Goal: Task Accomplishment & Management: Use online tool/utility

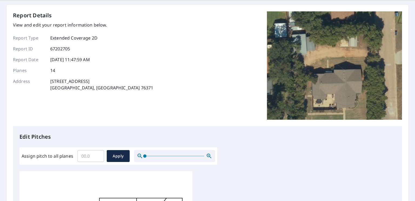
scroll to position [81, 0]
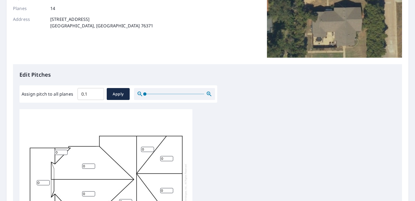
click at [98, 92] on input "0.1" at bounding box center [91, 93] width 27 height 15
click at [98, 92] on input "0.2" at bounding box center [91, 93] width 27 height 15
click at [98, 92] on input "0.3" at bounding box center [91, 93] width 27 height 15
click at [98, 92] on input "0.4" at bounding box center [91, 93] width 27 height 15
click at [98, 92] on input "0.5" at bounding box center [91, 93] width 27 height 15
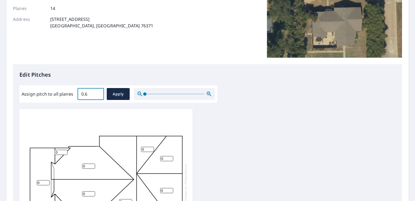
click at [98, 92] on input "0.6" at bounding box center [91, 93] width 27 height 15
click at [98, 92] on input "0.7" at bounding box center [91, 93] width 27 height 15
click at [98, 92] on input "0.8" at bounding box center [91, 93] width 27 height 15
click at [98, 92] on input "0.9" at bounding box center [91, 93] width 27 height 15
click at [98, 92] on input "1" at bounding box center [91, 93] width 27 height 15
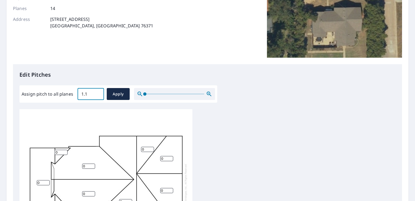
click at [98, 92] on input "1.1" at bounding box center [91, 93] width 27 height 15
click at [98, 92] on input "1.2" at bounding box center [91, 93] width 27 height 15
click at [98, 92] on input "1.3" at bounding box center [91, 93] width 27 height 15
click at [98, 92] on input "1.4" at bounding box center [91, 93] width 27 height 15
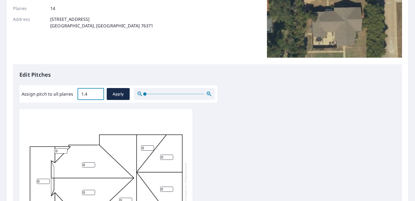
drag, startPoint x: 90, startPoint y: 95, endPoint x: 73, endPoint y: 95, distance: 17.0
click at [73, 95] on div "Assign pitch to all planes 1.4 ​ Apply" at bounding box center [119, 94] width 194 height 12
type input "6"
click at [113, 95] on span "Apply" at bounding box center [118, 94] width 14 height 7
type input "6"
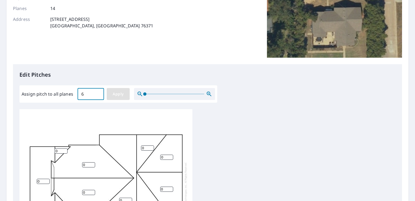
type input "6"
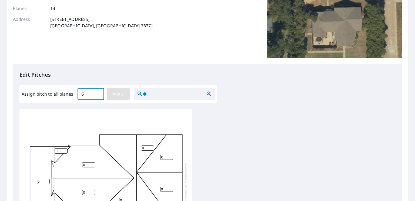
type input "6"
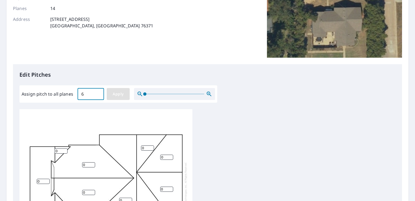
type input "6"
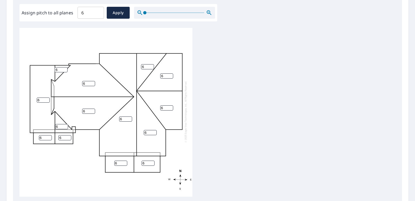
scroll to position [227, 0]
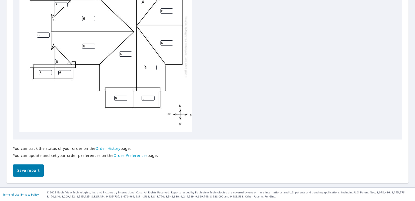
click at [35, 170] on span "Save report" at bounding box center [28, 170] width 22 height 7
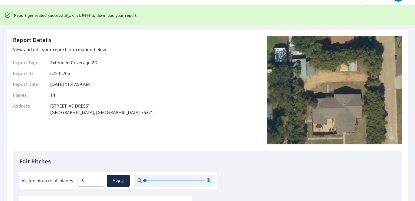
scroll to position [0, 0]
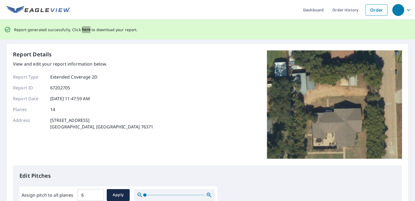
click at [83, 29] on span "here" at bounding box center [86, 29] width 9 height 7
